Goal: Task Accomplishment & Management: Complete application form

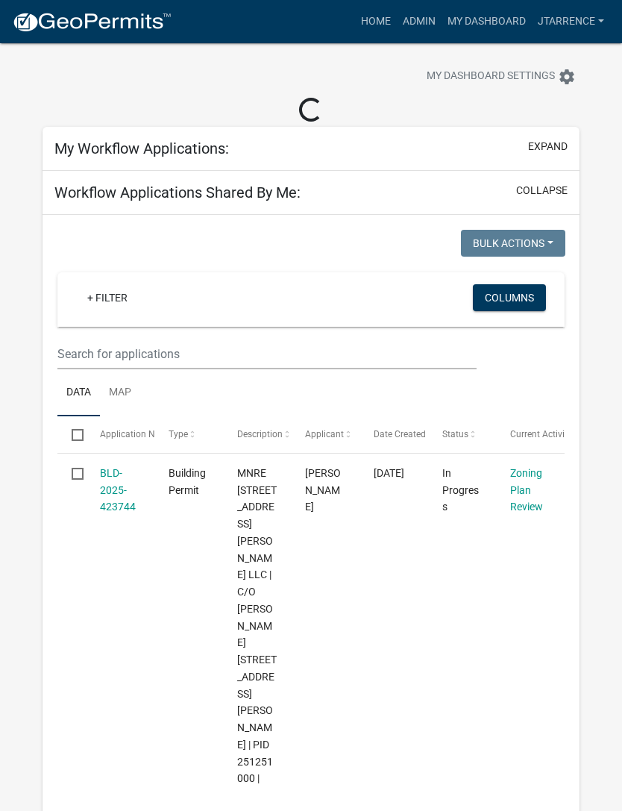
scroll to position [36, 0]
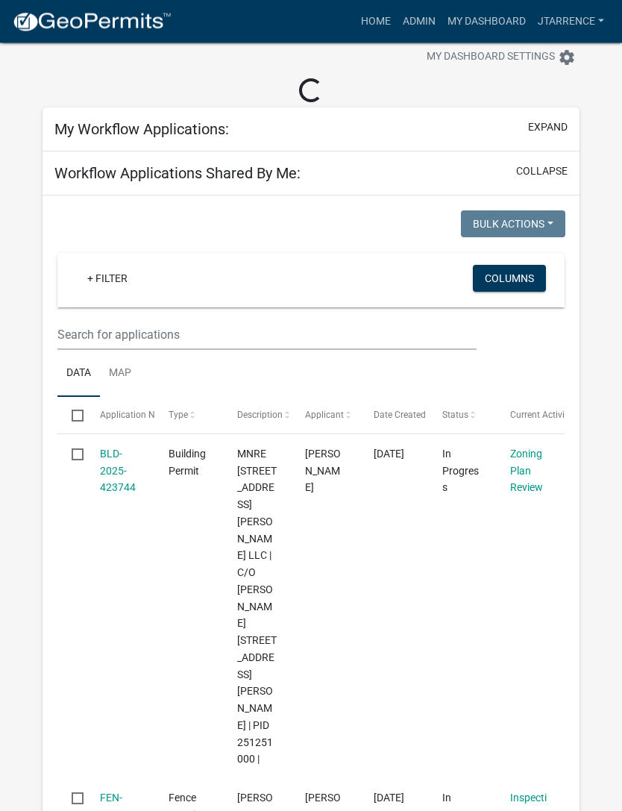
select select "3: 100"
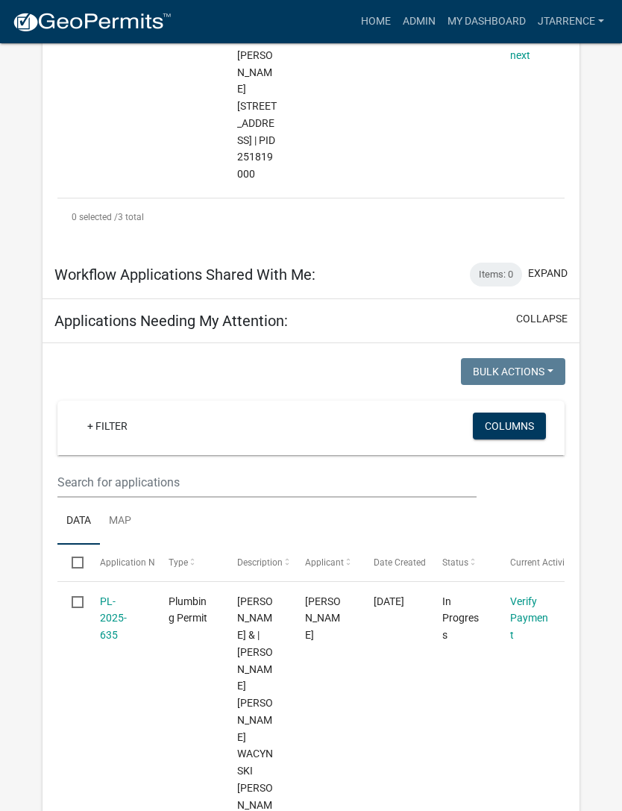
scroll to position [974, 0]
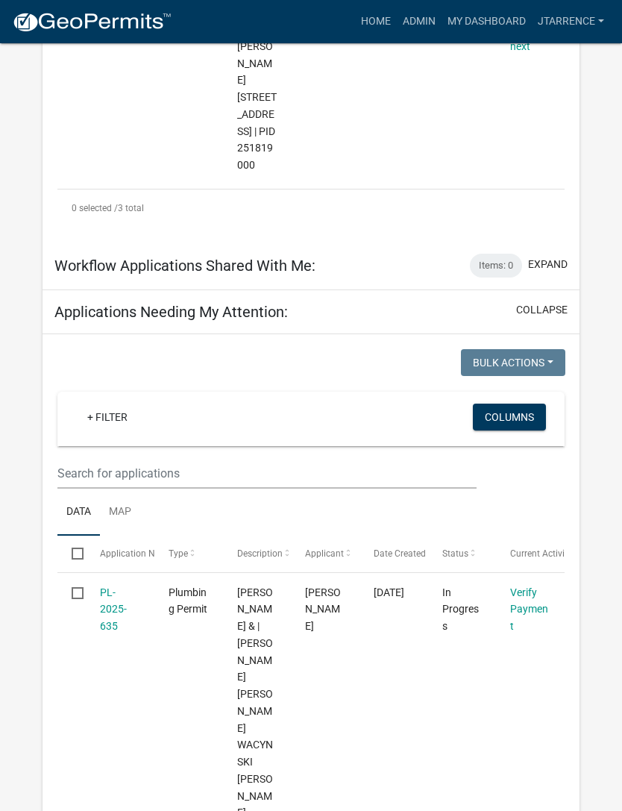
click at [113, 586] on link "PL-2025-635" at bounding box center [113, 609] width 27 height 46
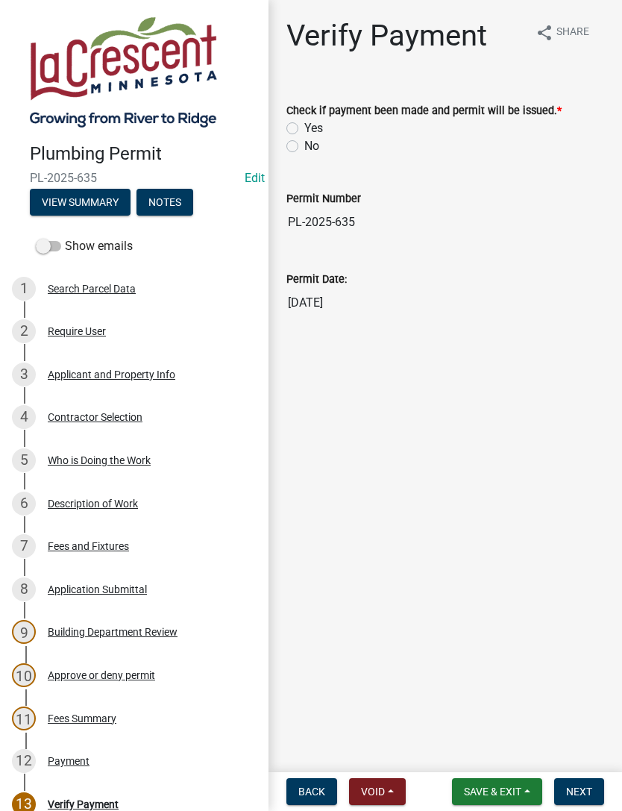
click at [177, 199] on button "Notes" at bounding box center [165, 202] width 57 height 27
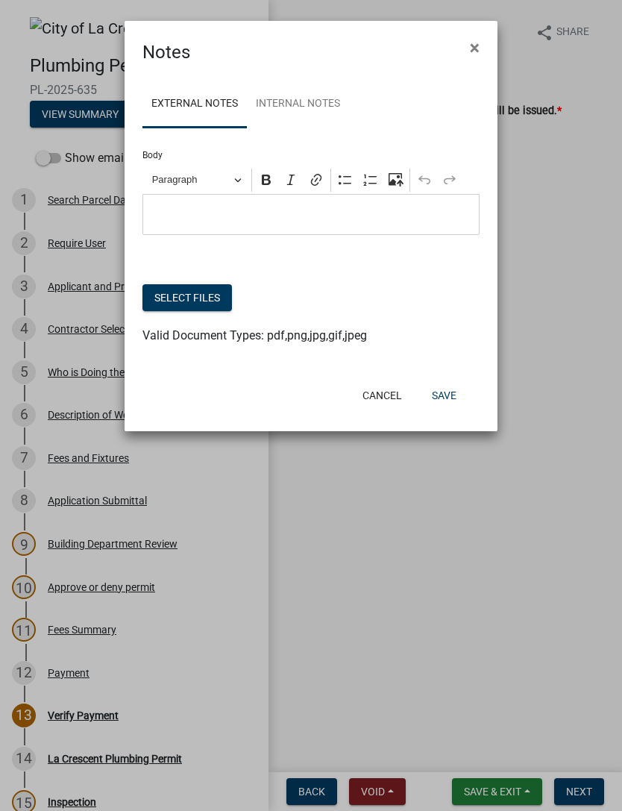
click at [192, 302] on button "Select files" at bounding box center [187, 297] width 90 height 27
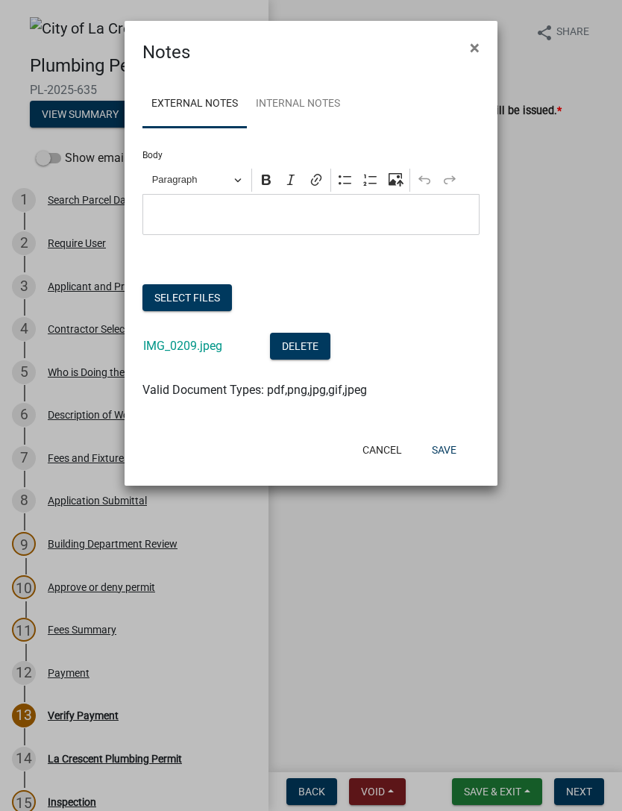
click at [442, 449] on button "Save" at bounding box center [444, 449] width 48 height 27
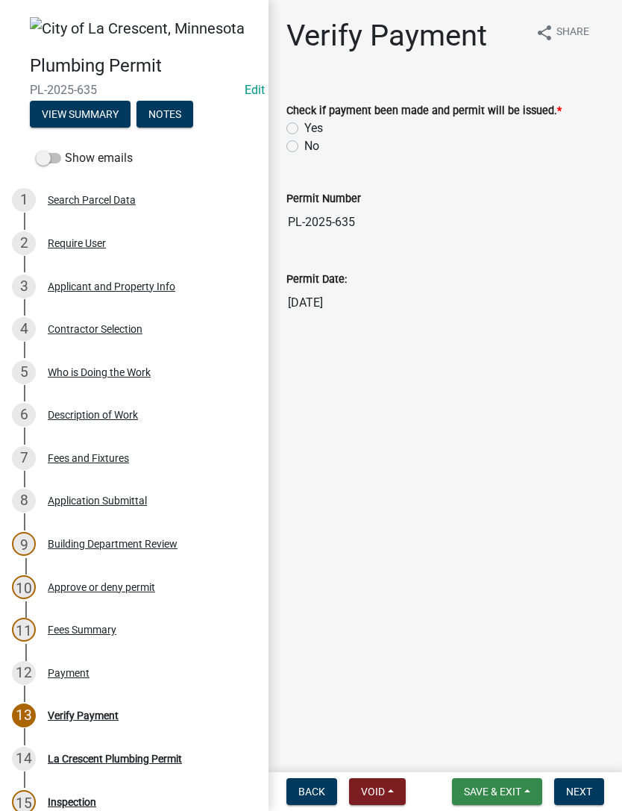
click at [504, 786] on span "Save & Exit" at bounding box center [492, 792] width 57 height 12
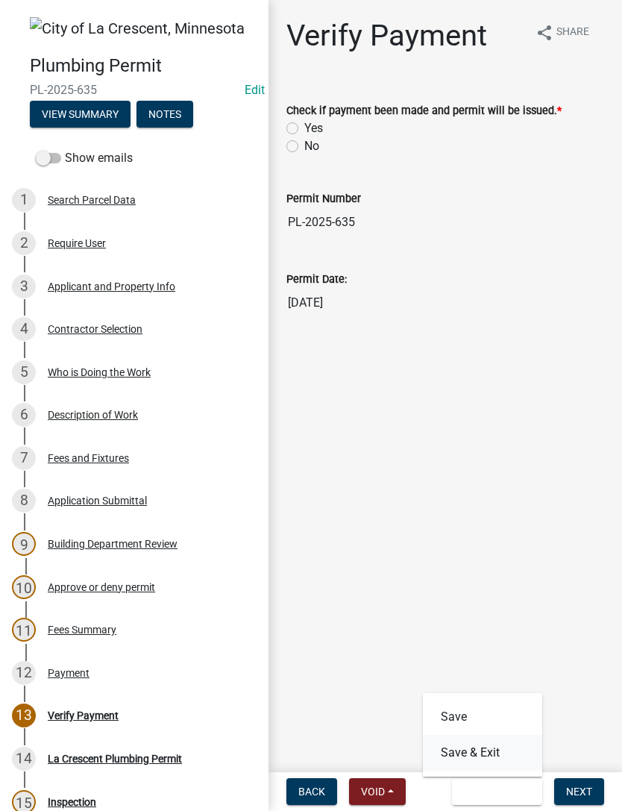
click at [494, 748] on button "Save & Exit" at bounding box center [482, 753] width 119 height 36
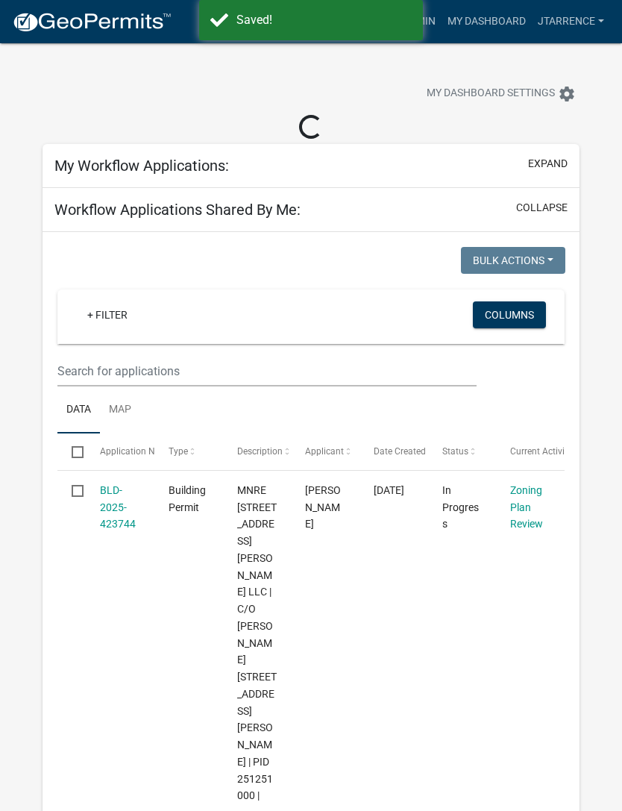
select select "3: 100"
